Goal: Check status

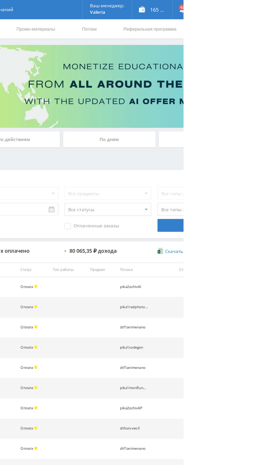
click at [183, 112] on div "По дням" at bounding box center [194, 112] width 75 height 13
click at [0, 0] on input "По дням" at bounding box center [0, 0] width 0 height 0
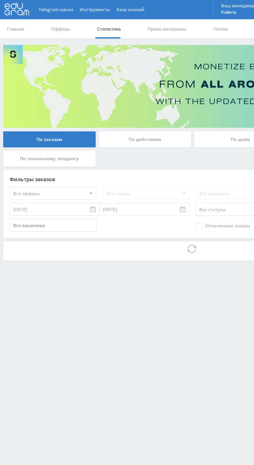
click at [171, 109] on div "По дням" at bounding box center [194, 112] width 75 height 13
click at [0, 0] on input "По дням" at bounding box center [0, 0] width 0 height 0
